Goal: Obtain resource: Download file/media

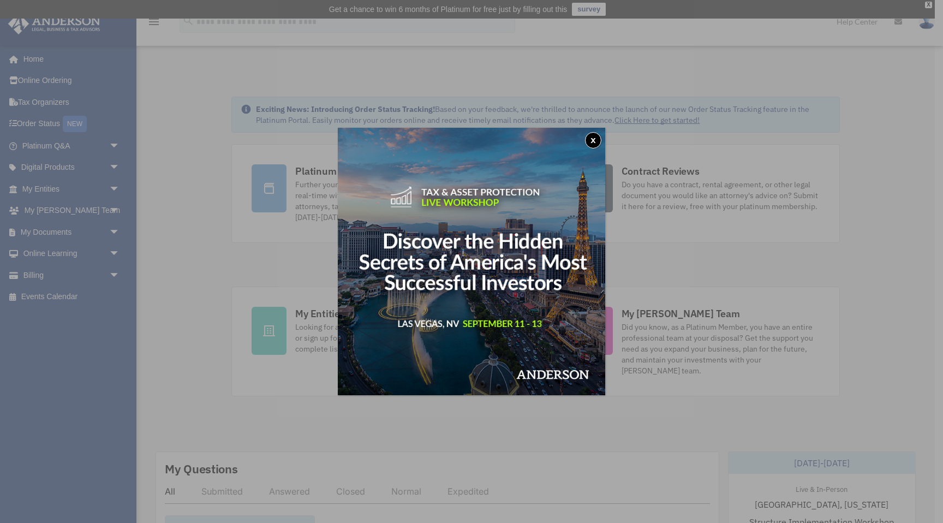
click at [598, 138] on button "x" at bounding box center [593, 140] width 16 height 16
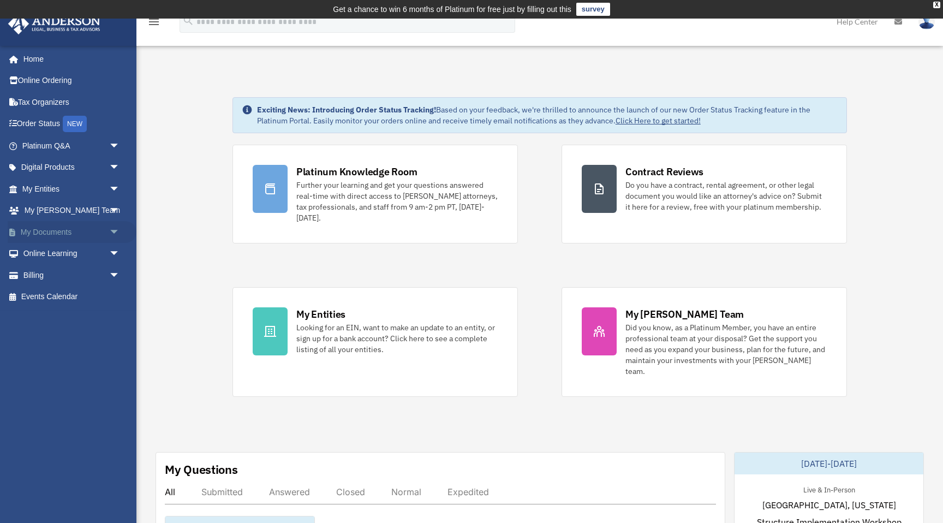
click at [41, 229] on link "My Documents arrow_drop_down" at bounding box center [72, 232] width 129 height 22
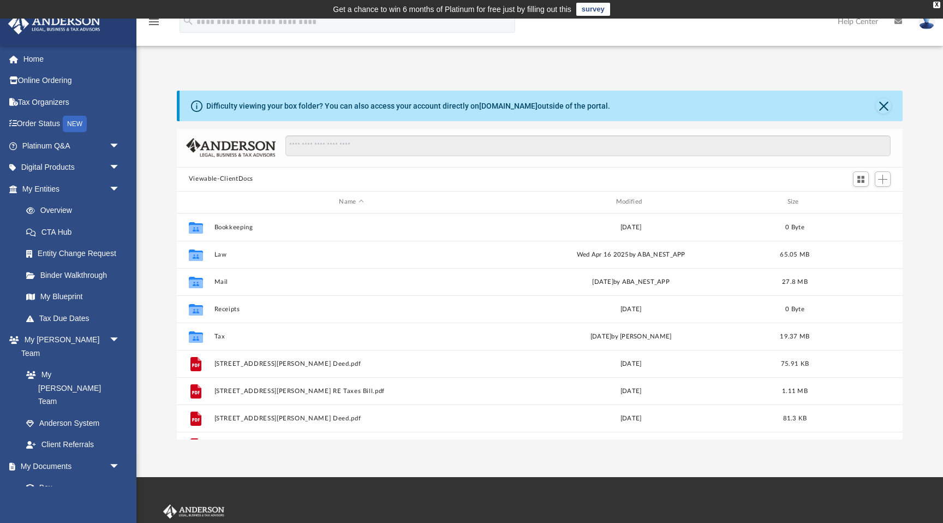
scroll to position [248, 726]
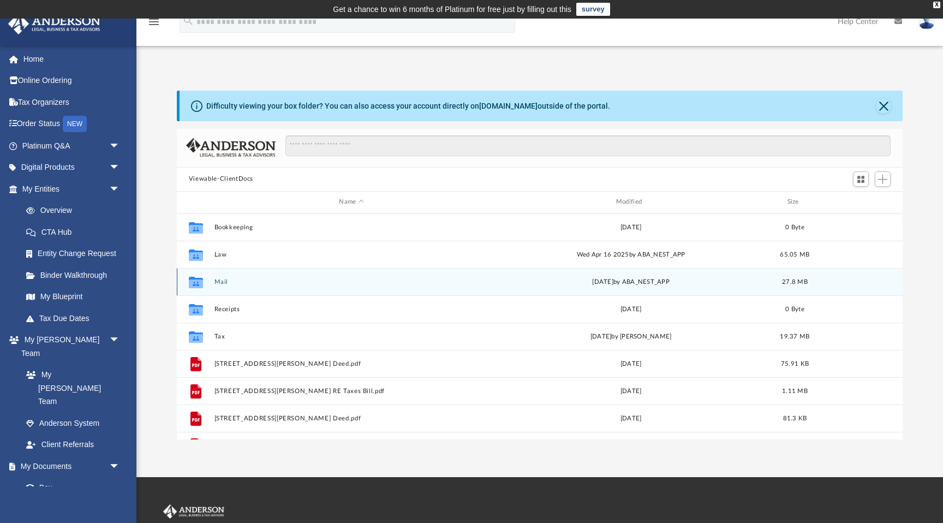
click at [221, 281] on button "Mail" at bounding box center [351, 281] width 275 height 7
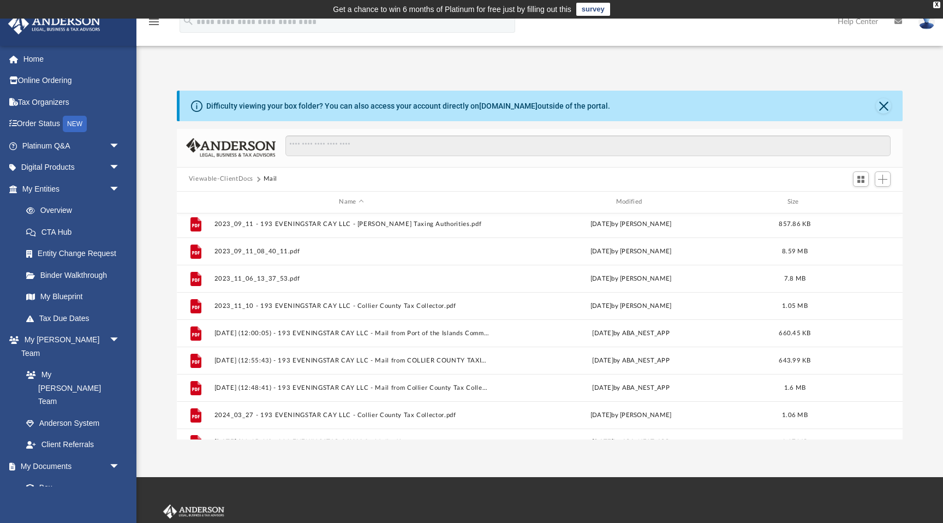
scroll to position [210, 0]
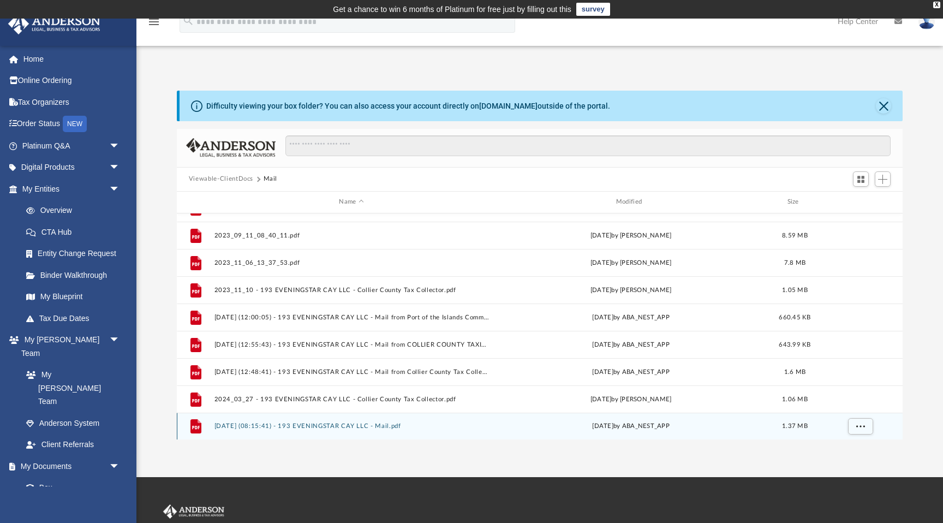
click at [329, 427] on button "[DATE] (08:15:41) - 193 EVENINGSTAR CAY LLC - Mail.pdf" at bounding box center [351, 426] width 275 height 7
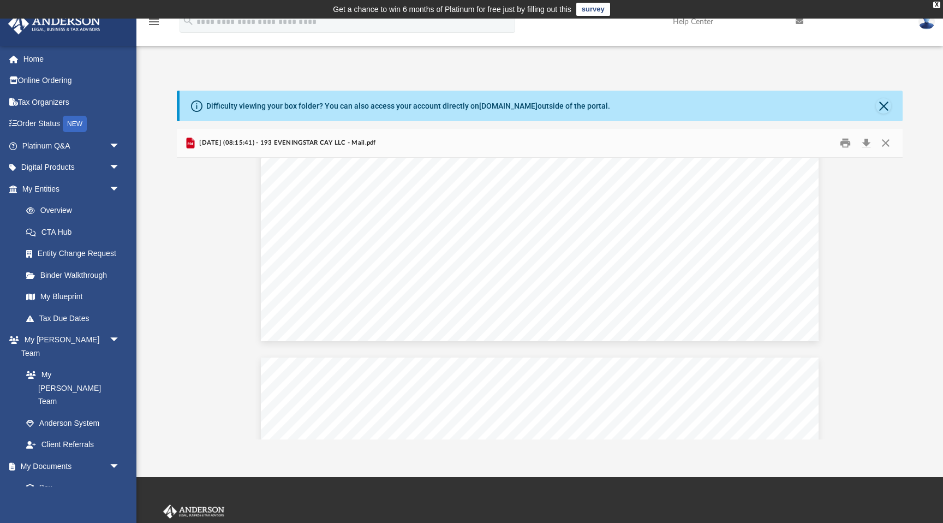
scroll to position [637, 0]
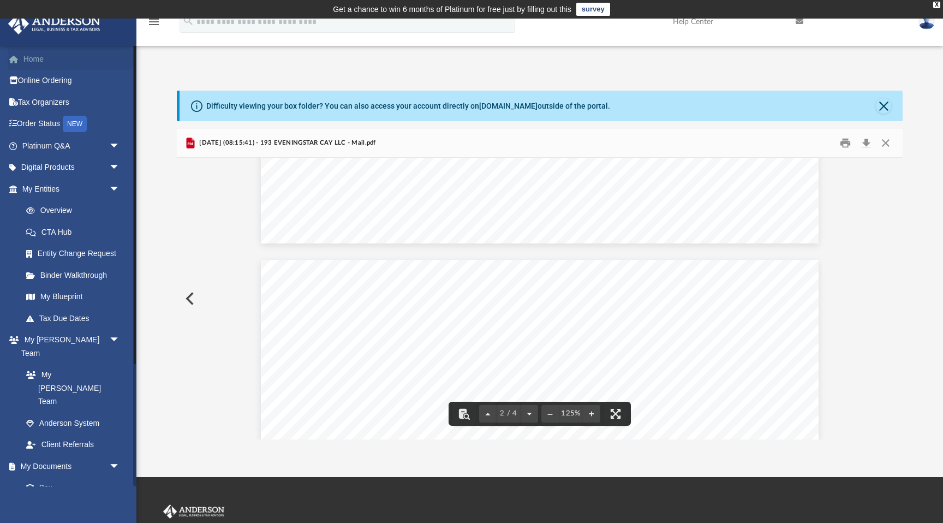
click at [34, 57] on link "Home" at bounding box center [72, 59] width 129 height 22
